Goal: Find specific page/section: Find specific page/section

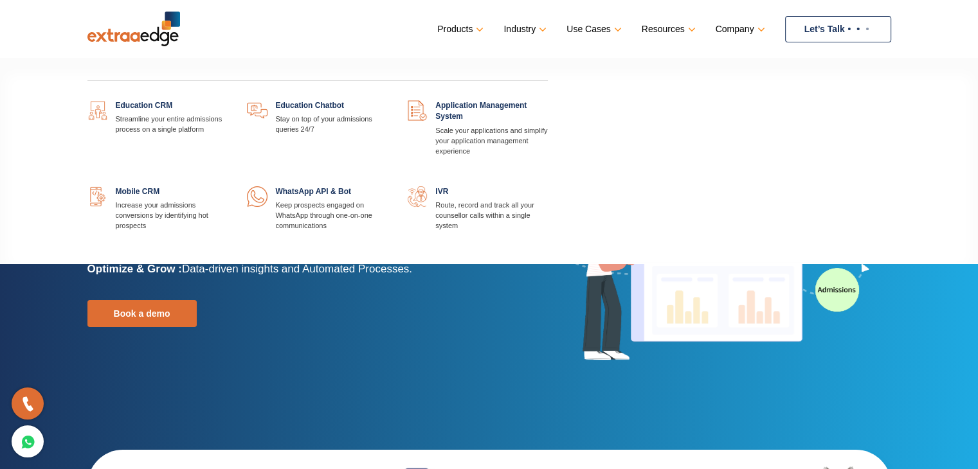
click at [388, 100] on link at bounding box center [388, 100] width 0 height 0
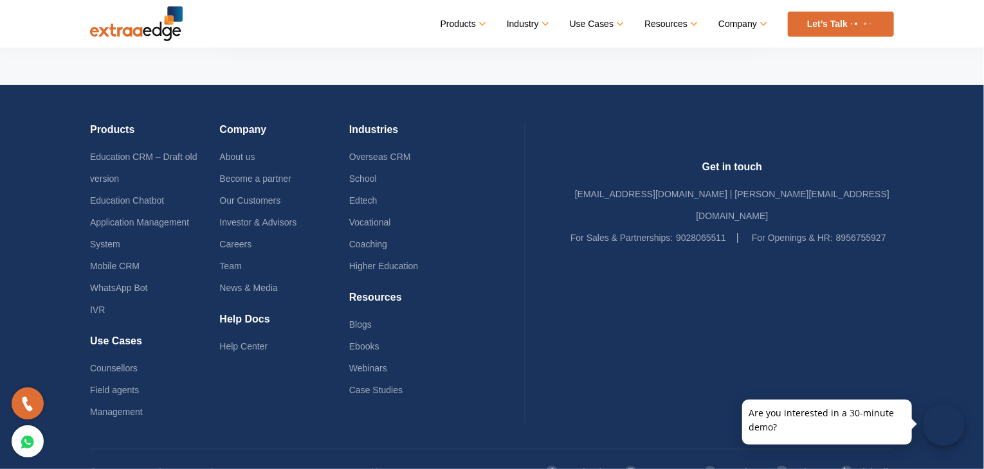
scroll to position [4244, 0]
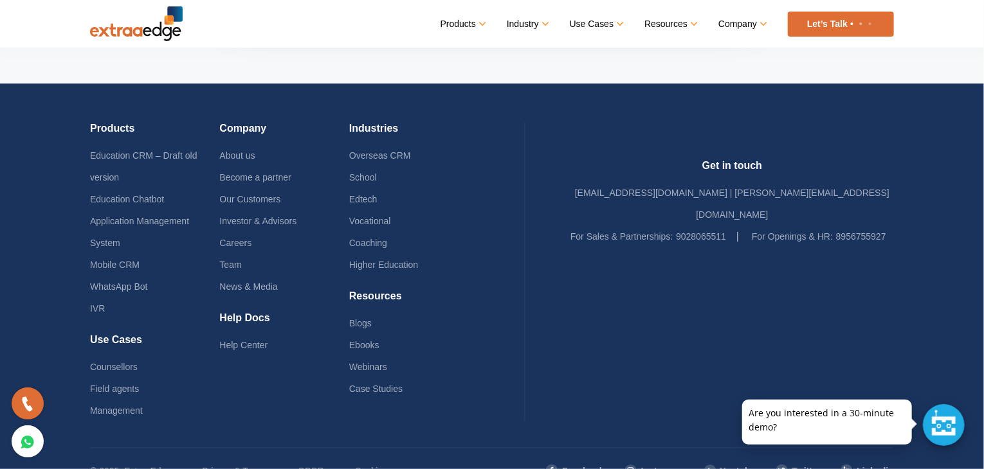
click at [845, 23] on link "Let’s Talk" at bounding box center [840, 24] width 106 height 25
